Goal: Find specific page/section: Find specific page/section

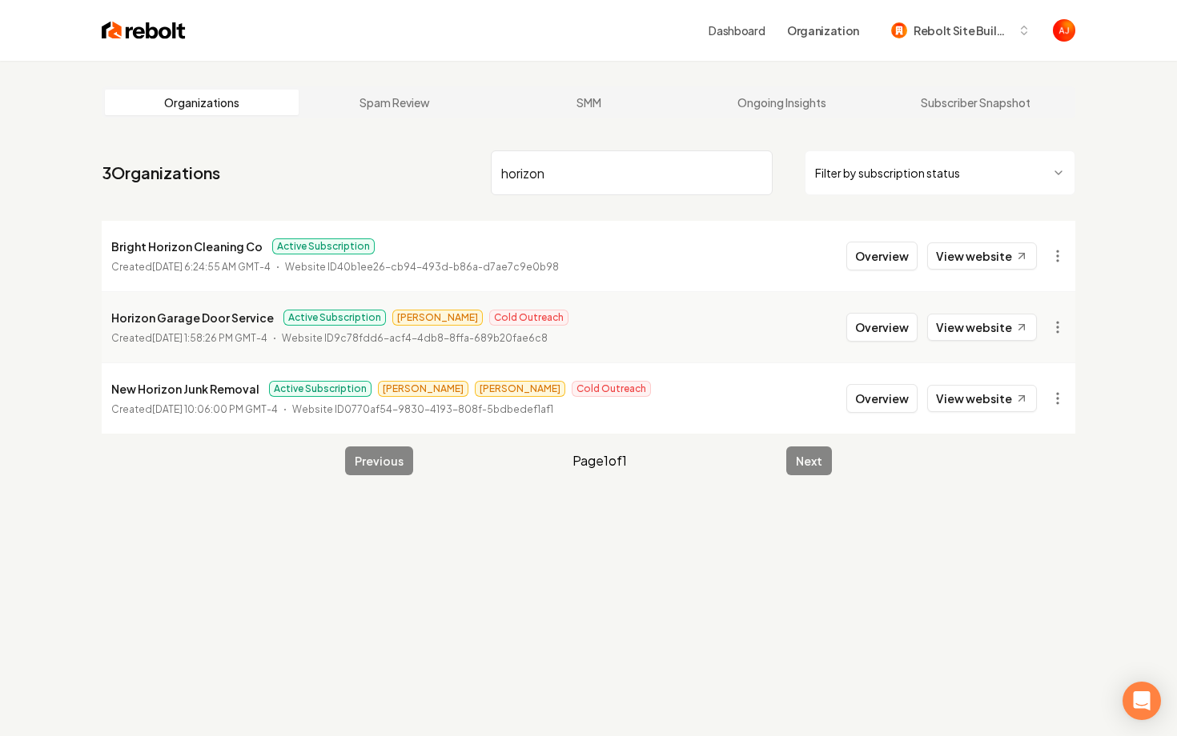
type input "horizon"
click at [883, 331] on button "Overview" at bounding box center [881, 327] width 71 height 29
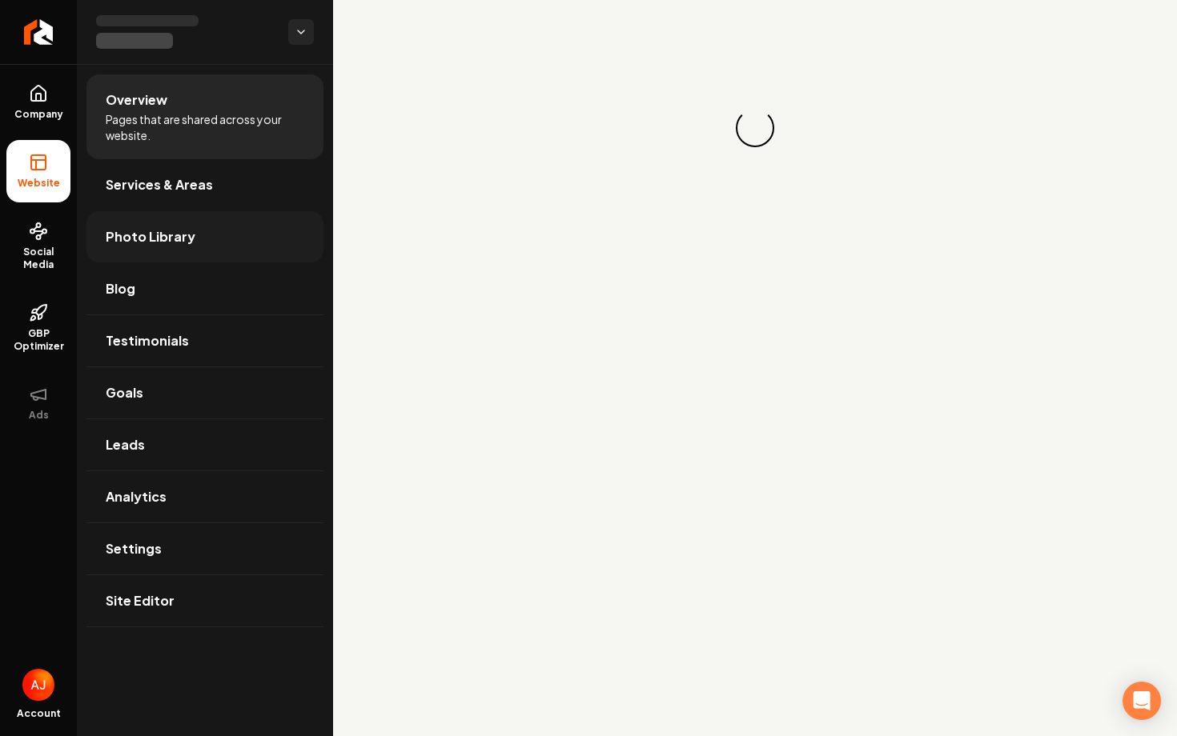
click at [138, 244] on span "Photo Library" at bounding box center [151, 236] width 90 height 19
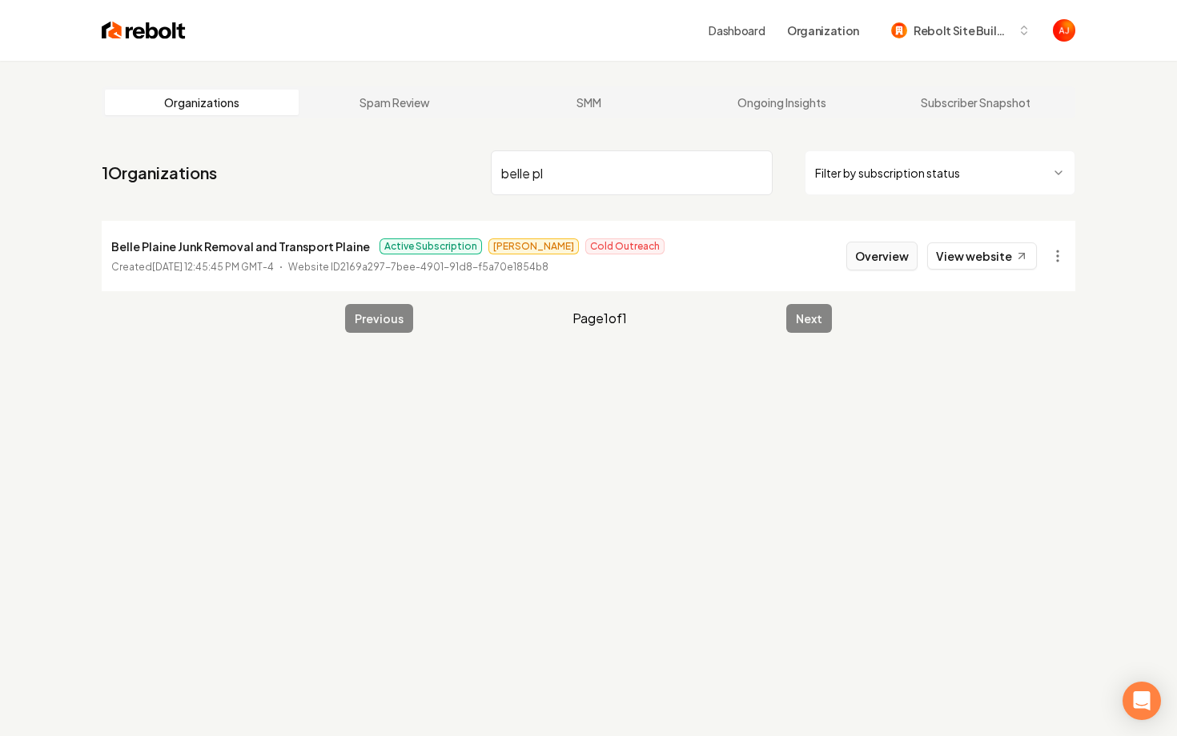
type input "belle pl"
click at [876, 260] on button "Overview" at bounding box center [881, 256] width 71 height 29
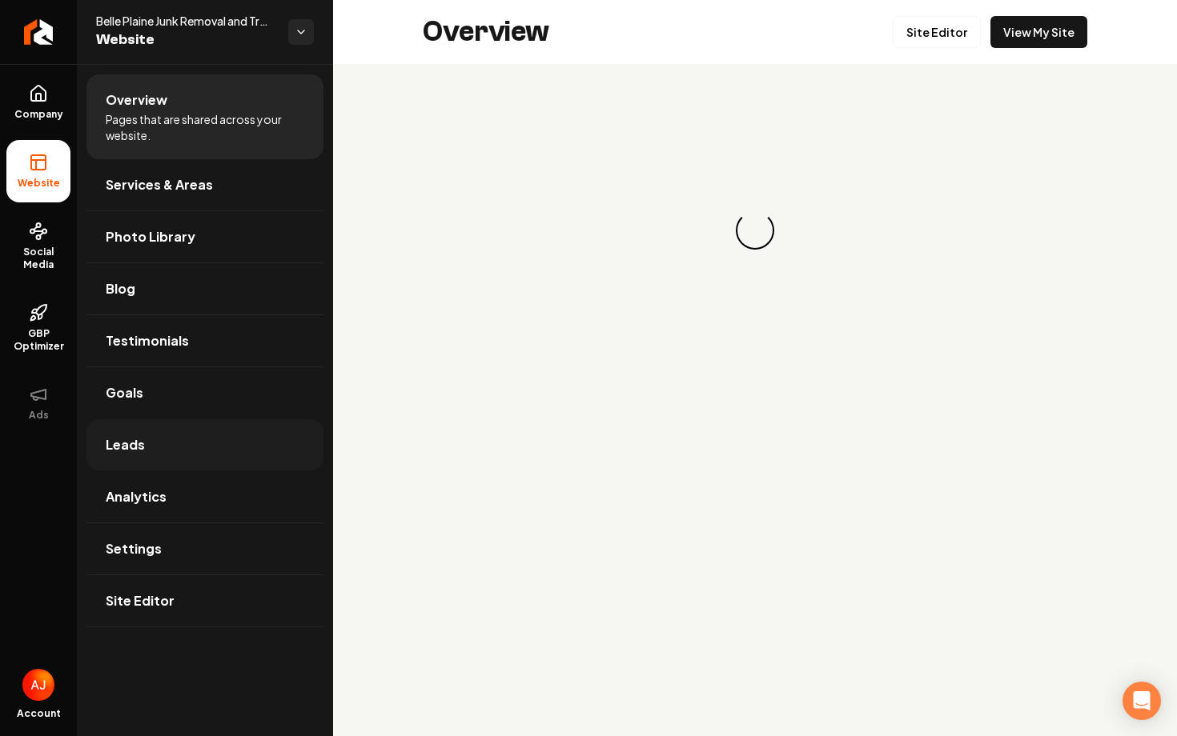
click at [172, 453] on link "Leads" at bounding box center [204, 444] width 237 height 51
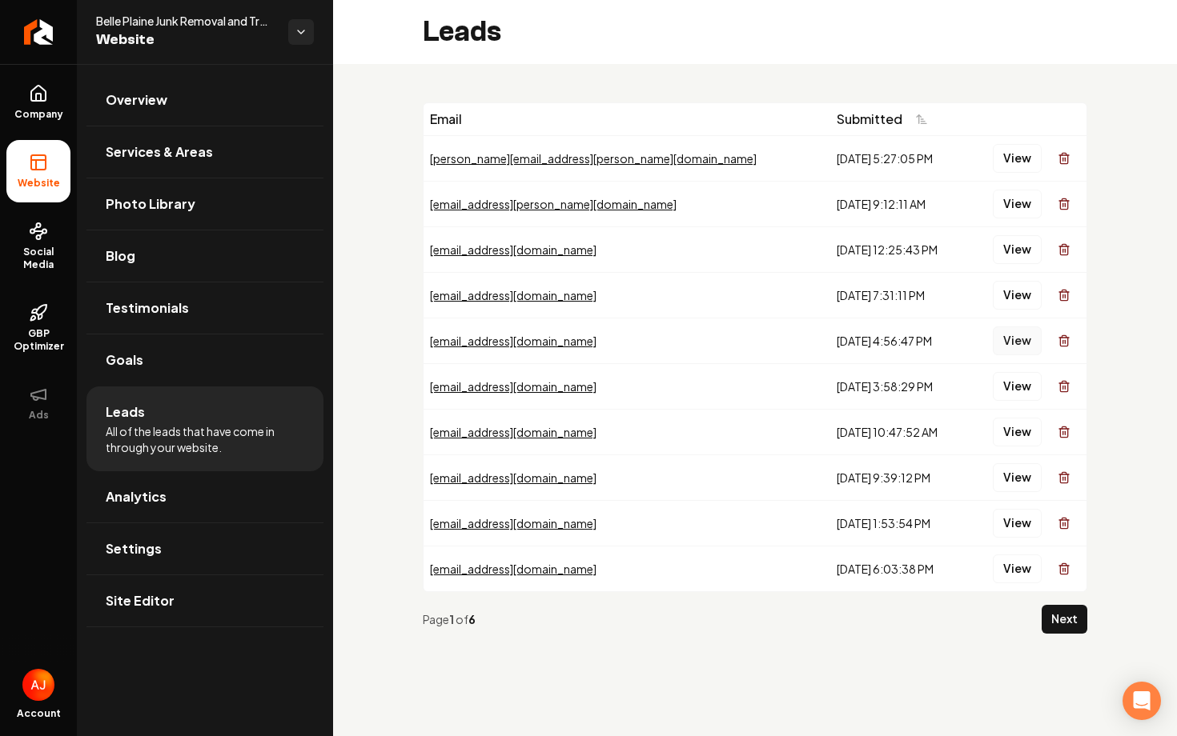
click at [1017, 339] on button "View" at bounding box center [1017, 341] width 49 height 29
click at [1010, 302] on button "View" at bounding box center [1017, 295] width 49 height 29
click at [1009, 348] on button "View" at bounding box center [1017, 341] width 49 height 29
click at [1018, 344] on button "View" at bounding box center [1017, 341] width 49 height 29
click at [1019, 298] on button "View" at bounding box center [1017, 295] width 49 height 29
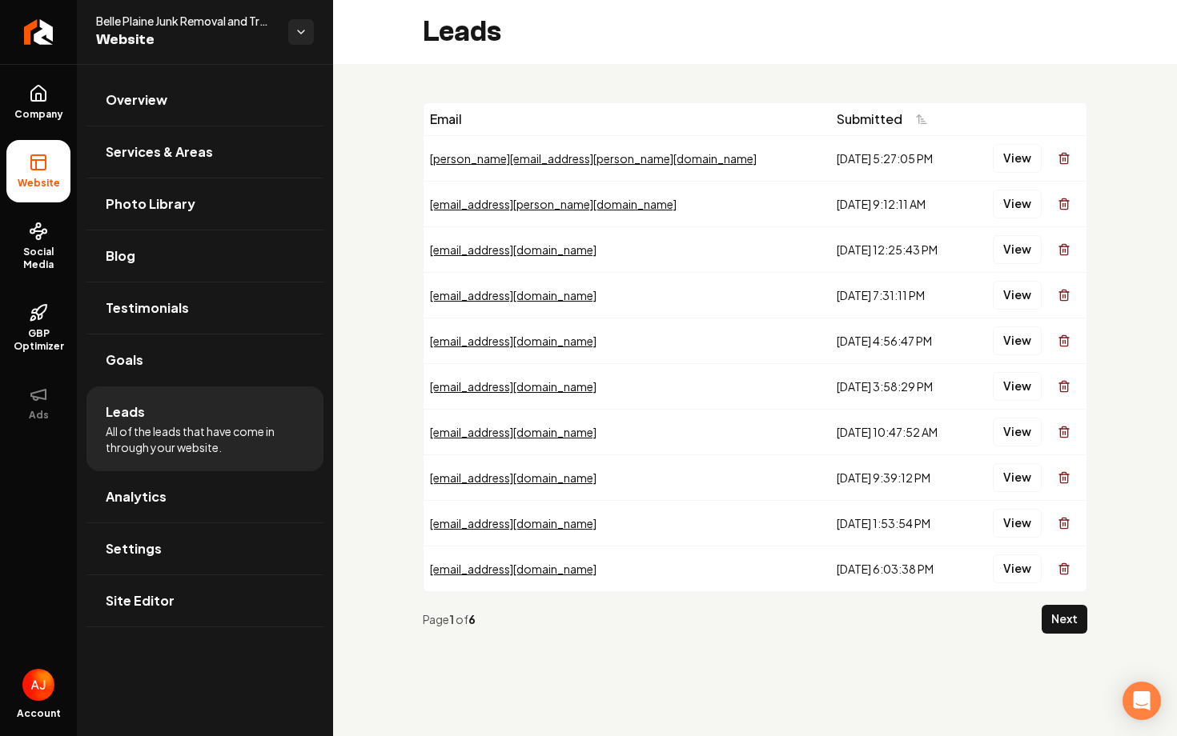
click at [1021, 249] on button "View" at bounding box center [1017, 249] width 49 height 29
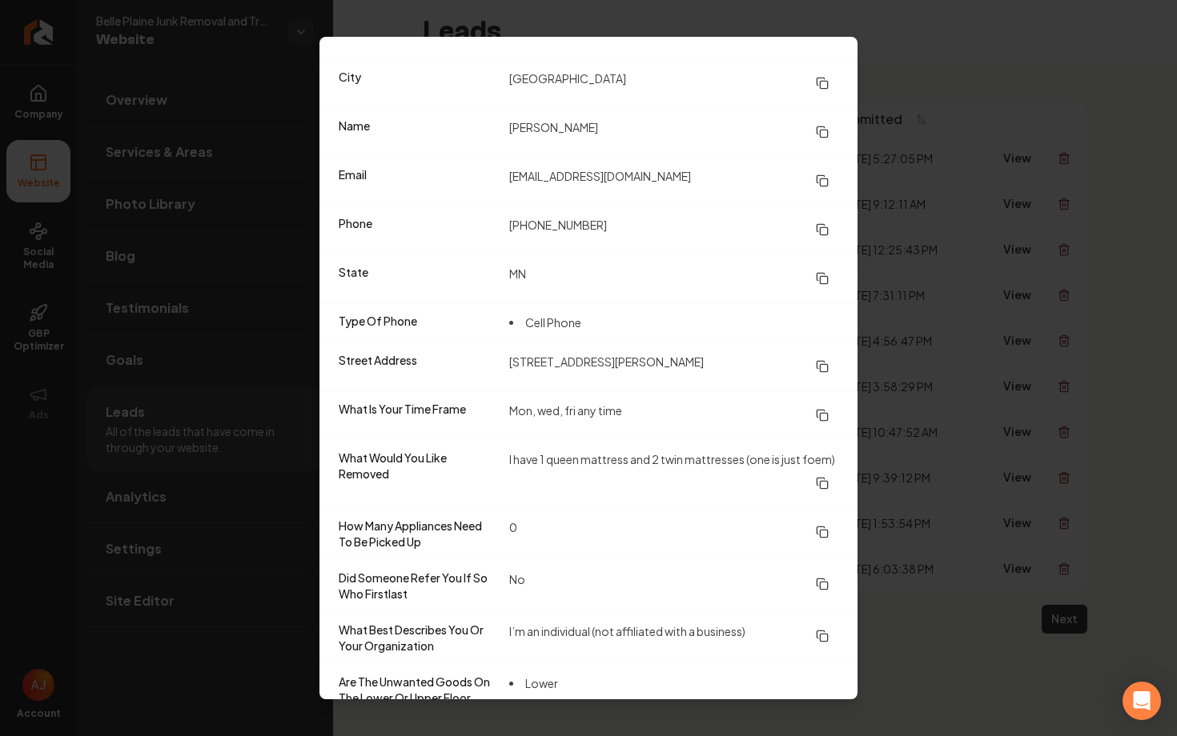
scroll to position [78, 0]
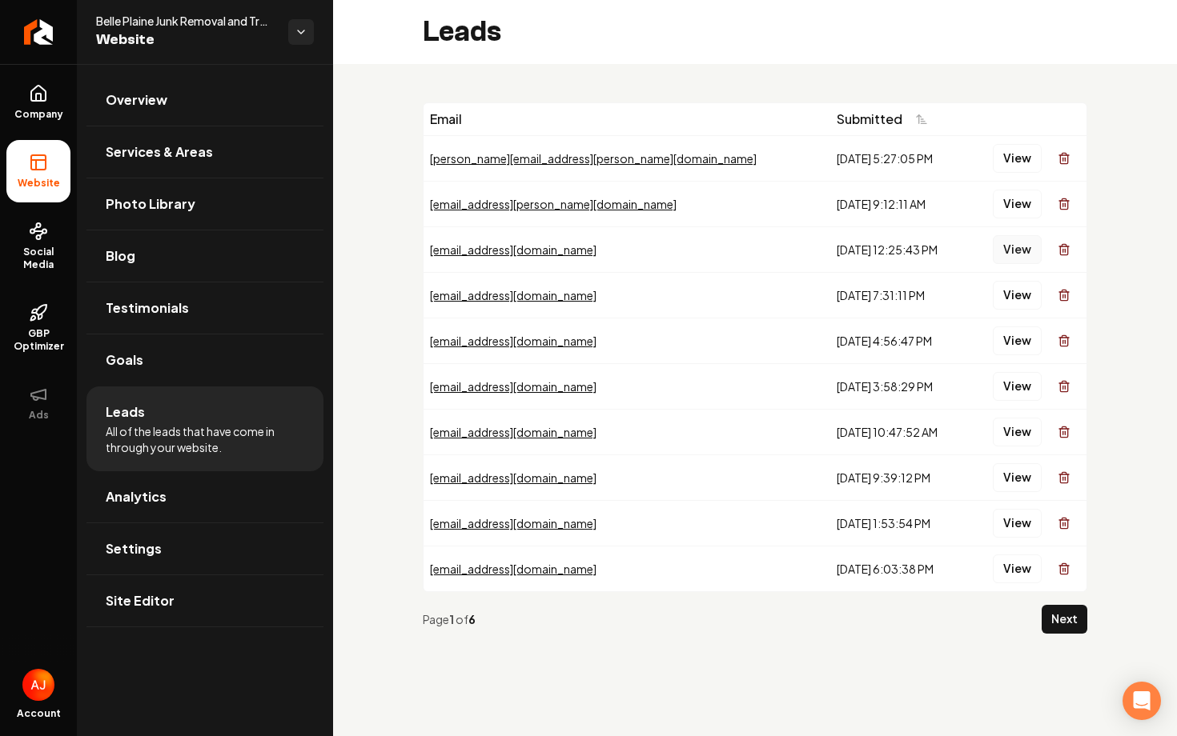
click at [1013, 243] on button "View" at bounding box center [1017, 249] width 49 height 29
click at [1013, 210] on button "View" at bounding box center [1017, 204] width 49 height 29
click at [1016, 168] on button "View" at bounding box center [1017, 158] width 49 height 29
click at [26, 101] on link "Company" at bounding box center [38, 102] width 64 height 62
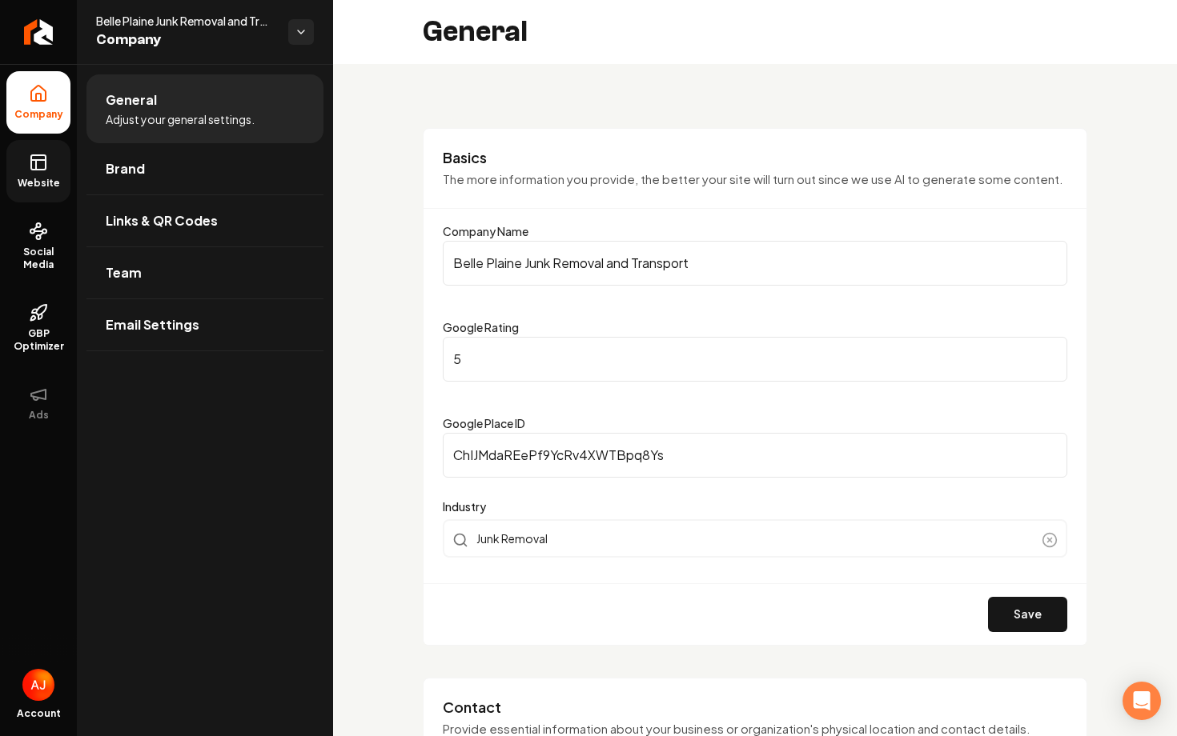
click at [28, 153] on link "Website" at bounding box center [38, 171] width 64 height 62
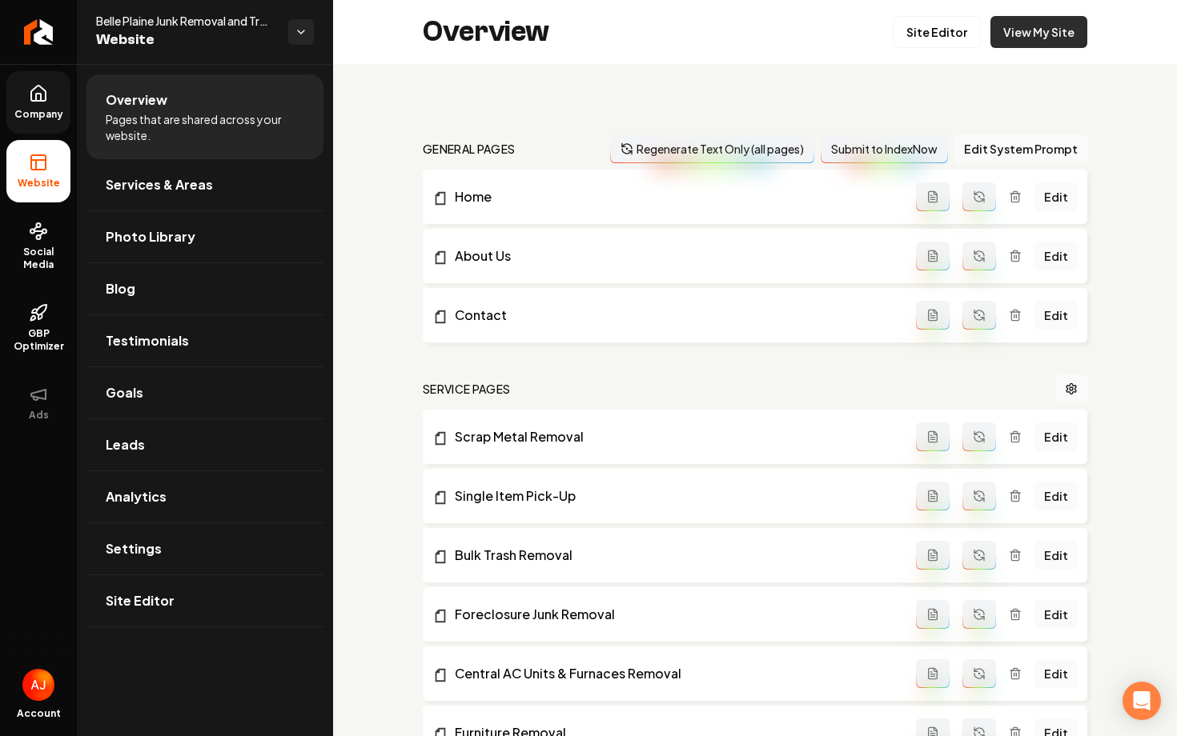
click at [1049, 33] on link "View My Site" at bounding box center [1038, 32] width 97 height 32
